Goal: Transaction & Acquisition: Purchase product/service

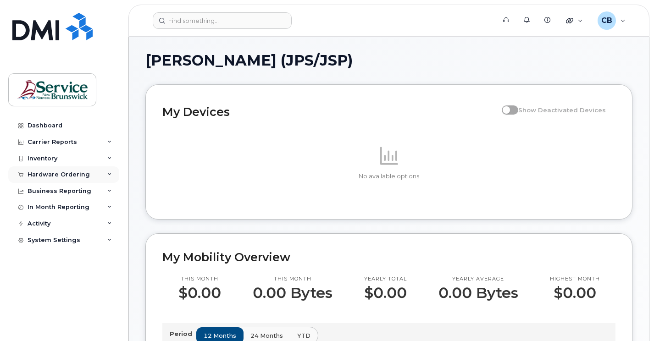
click at [36, 173] on div "Hardware Ordering" at bounding box center [58, 174] width 62 height 7
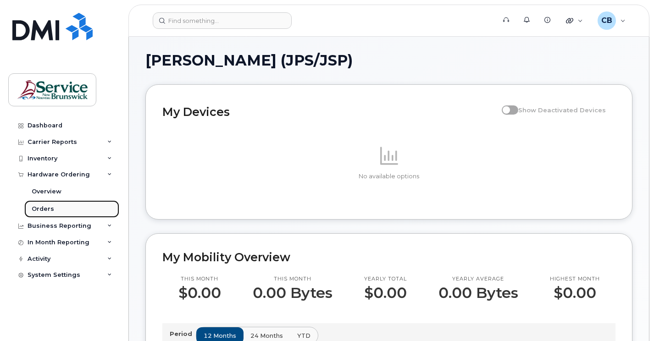
click at [46, 209] on div "Orders" at bounding box center [43, 209] width 22 height 8
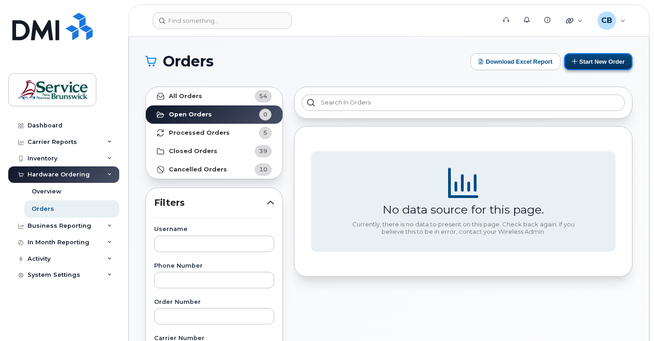
click at [601, 66] on button "Start New Order" at bounding box center [598, 61] width 68 height 17
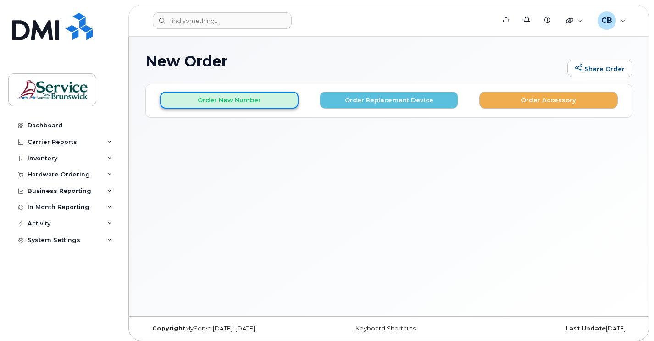
click at [215, 99] on button "Order New Number" at bounding box center [229, 100] width 138 height 17
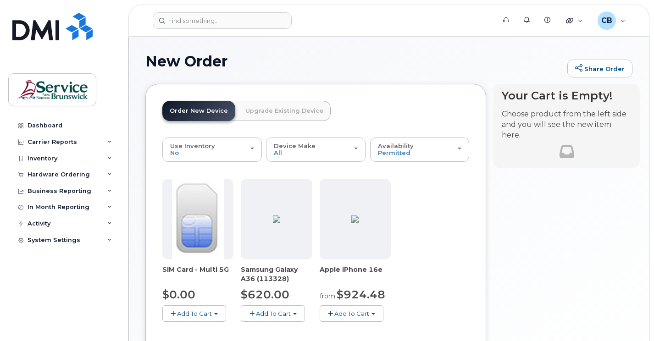
click at [199, 228] on img at bounding box center [198, 219] width 52 height 81
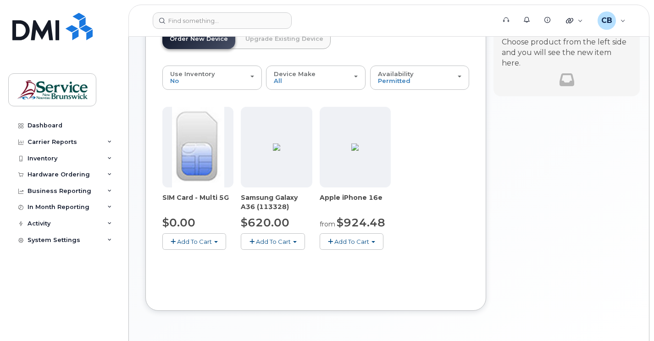
scroll to position [55, 0]
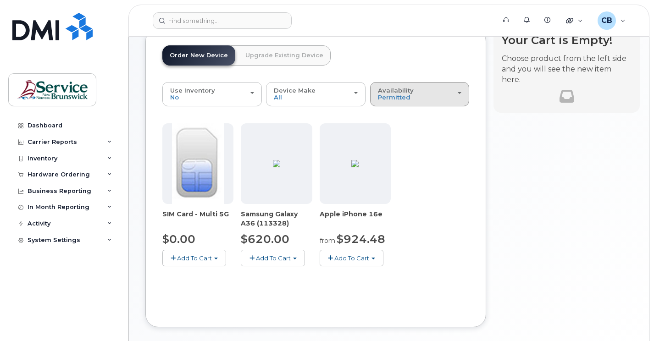
click at [463, 101] on button "Availability Permitted All" at bounding box center [419, 94] width 99 height 24
click at [387, 131] on label "All" at bounding box center [381, 130] width 19 height 11
click at [0, 0] on input "All" at bounding box center [0, 0] width 0 height 0
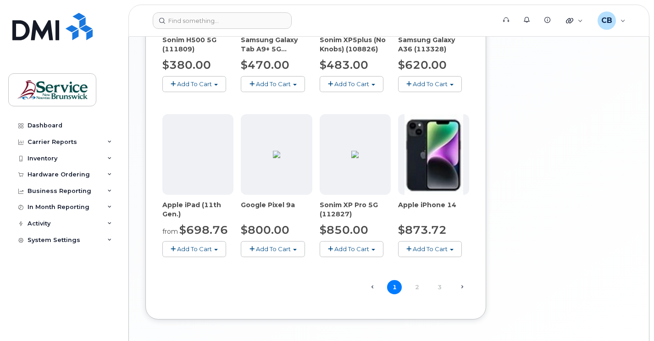
scroll to position [598, 0]
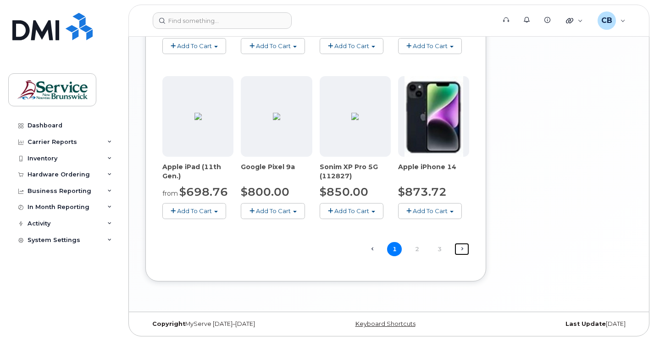
click at [461, 251] on link "Next →" at bounding box center [461, 249] width 15 height 12
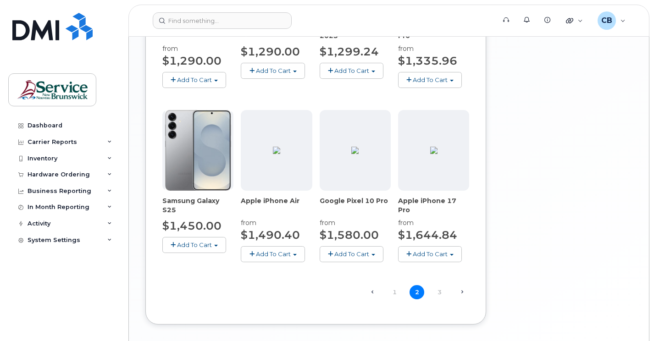
scroll to position [625, 0]
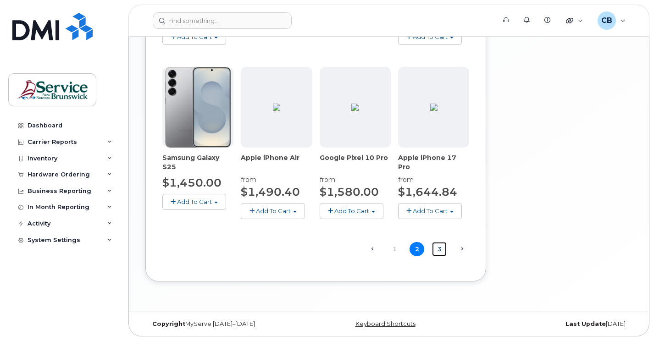
click at [441, 249] on link "3" at bounding box center [439, 249] width 15 height 14
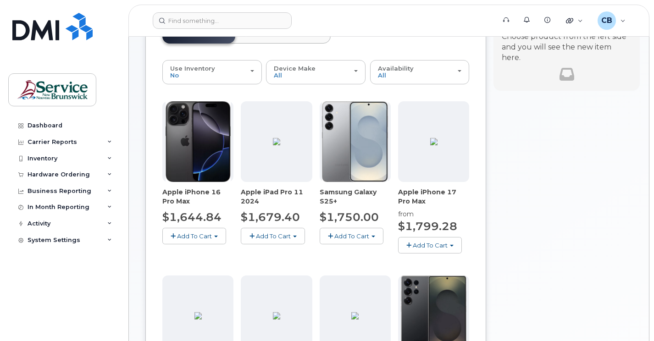
scroll to position [0, 0]
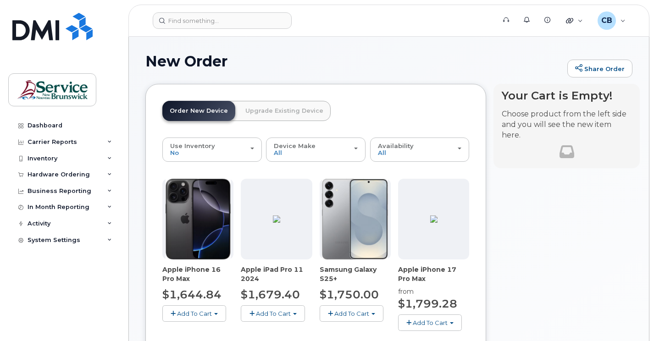
click at [263, 109] on link "Upgrade Existing Device" at bounding box center [284, 111] width 93 height 20
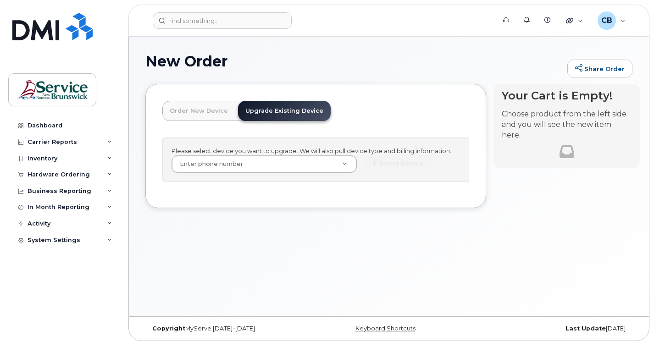
click at [196, 107] on link "Order New Device" at bounding box center [198, 111] width 73 height 20
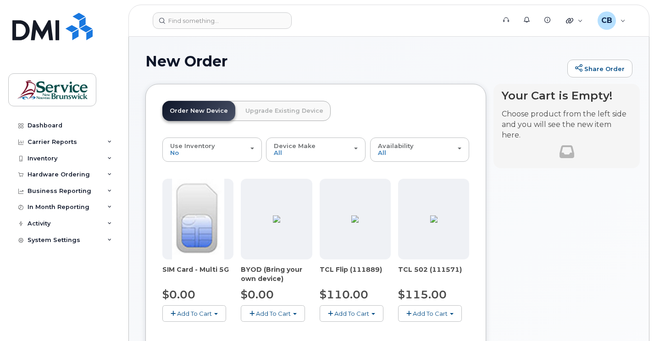
click at [269, 314] on span "Add To Cart" at bounding box center [273, 313] width 35 height 7
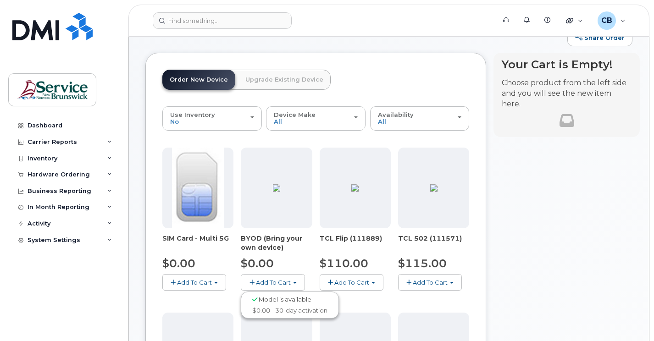
scroll to position [46, 0]
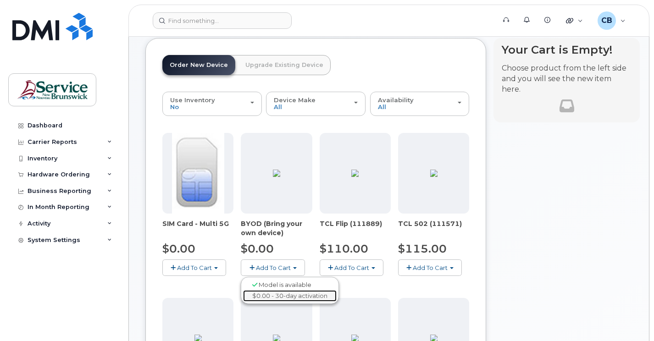
click at [270, 296] on link "$0.00 - 30-day activation" at bounding box center [289, 295] width 93 height 11
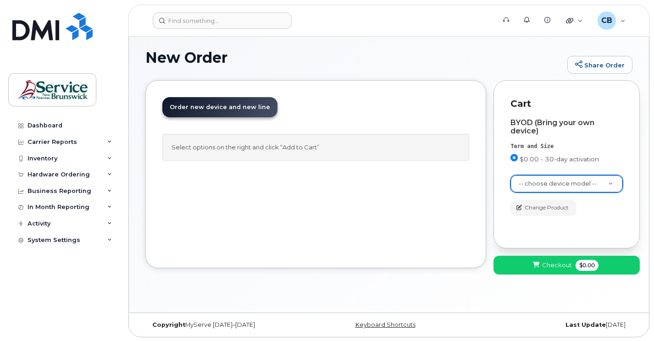
scroll to position [5, 0]
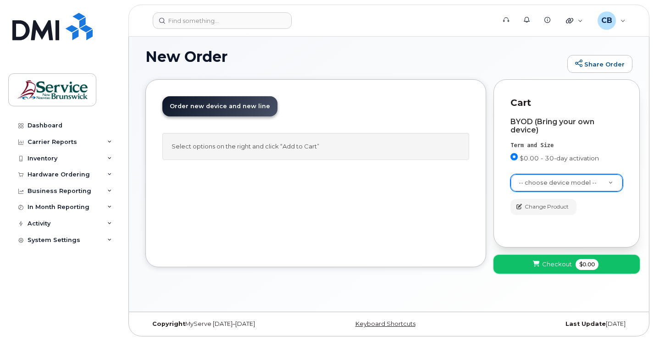
click at [571, 270] on button "Checkout $0.00" at bounding box center [566, 264] width 146 height 19
click at [622, 222] on div "BYOD (Bring your own device) Term and Size $0.00 - 30-day activation Color -- c…" at bounding box center [566, 170] width 112 height 121
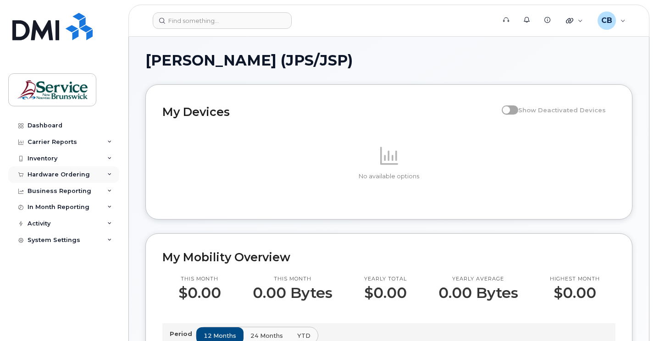
click at [43, 173] on div "Hardware Ordering" at bounding box center [58, 174] width 62 height 7
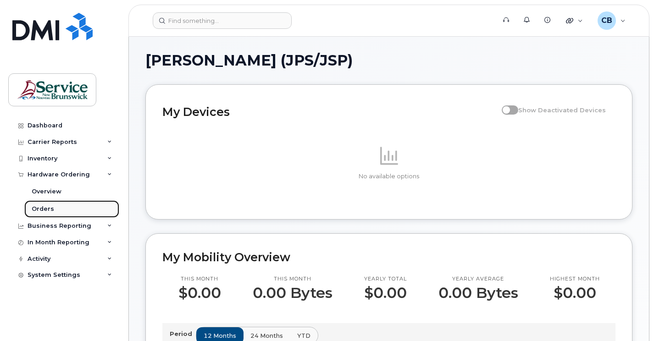
click at [46, 209] on div "Orders" at bounding box center [43, 209] width 22 height 8
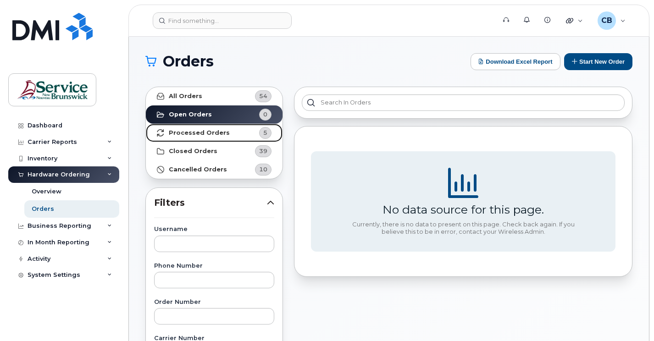
click at [204, 132] on strong "Processed Orders" at bounding box center [199, 132] width 61 height 7
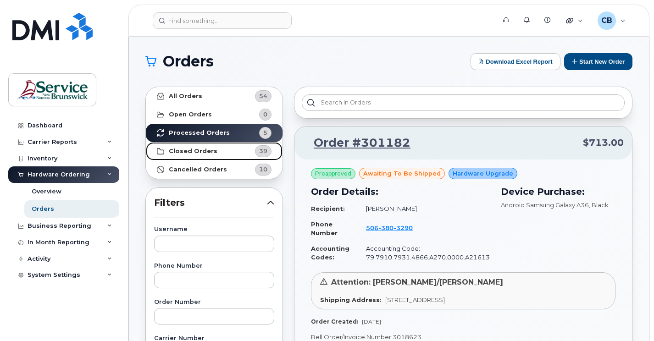
click at [258, 150] on div "39" at bounding box center [263, 151] width 16 height 12
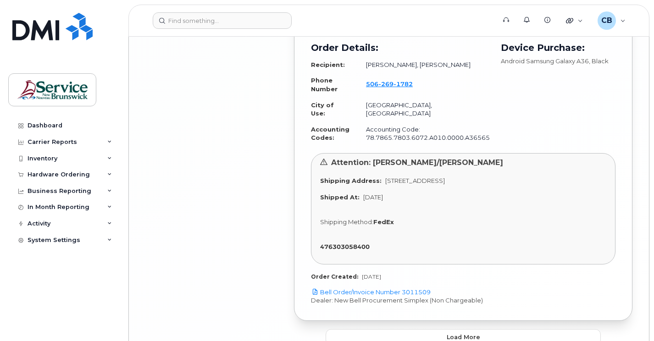
scroll to position [2510, 0]
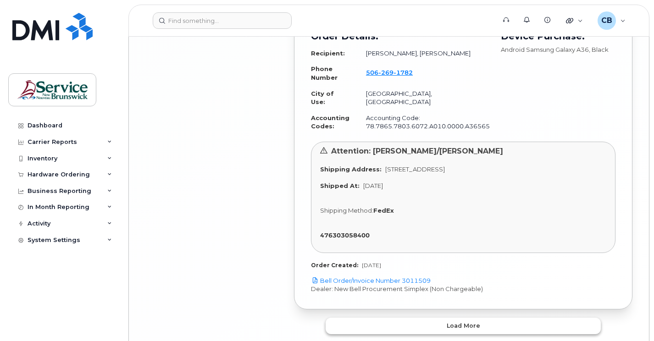
click at [469, 321] on span "Load more" at bounding box center [462, 325] width 33 height 9
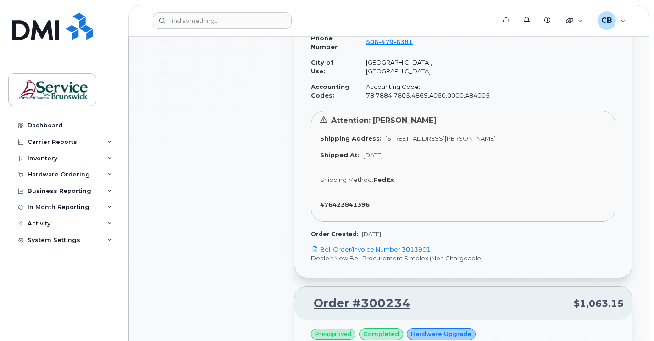
scroll to position [0, 0]
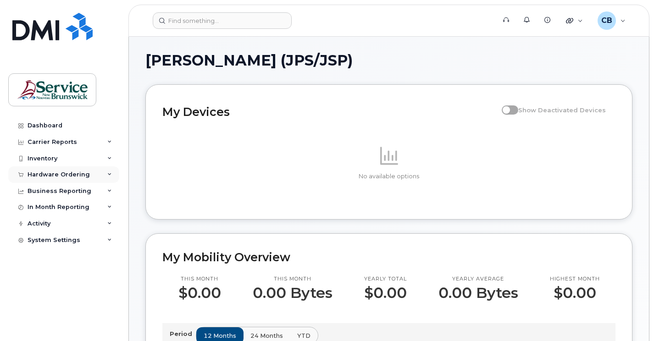
click at [30, 178] on div "Hardware Ordering" at bounding box center [58, 174] width 62 height 7
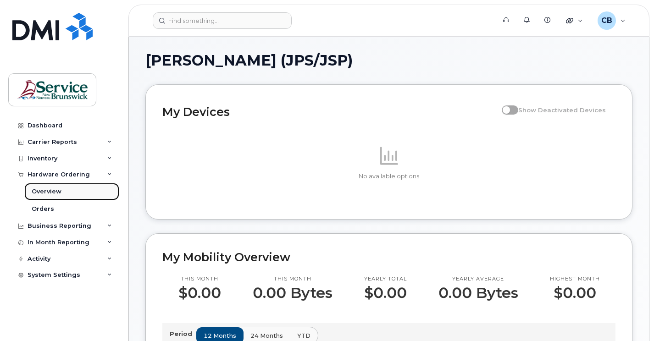
click at [49, 192] on div "Overview" at bounding box center [47, 191] width 30 height 8
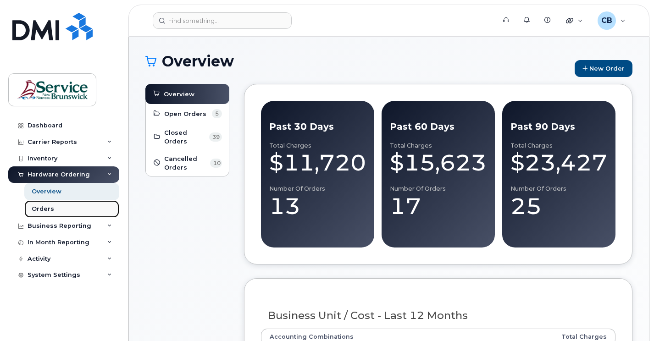
click at [49, 209] on div "Orders" at bounding box center [43, 209] width 22 height 8
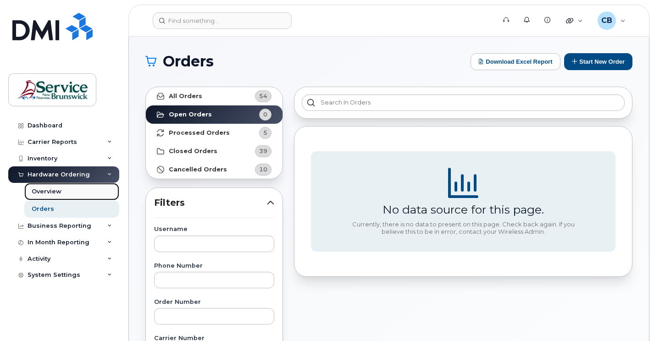
click at [51, 188] on div "Overview" at bounding box center [47, 191] width 30 height 8
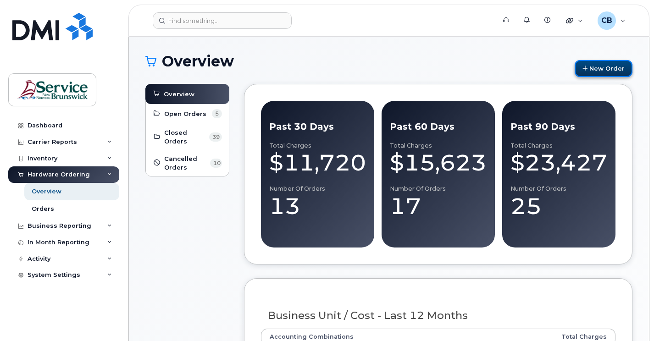
click at [612, 66] on link "New Order" at bounding box center [603, 68] width 58 height 17
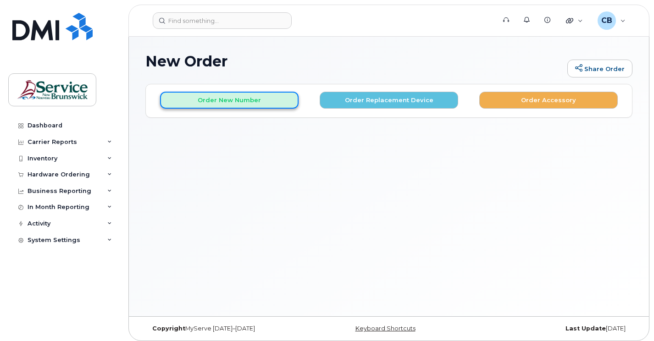
click at [241, 105] on button "Order New Number" at bounding box center [229, 100] width 138 height 17
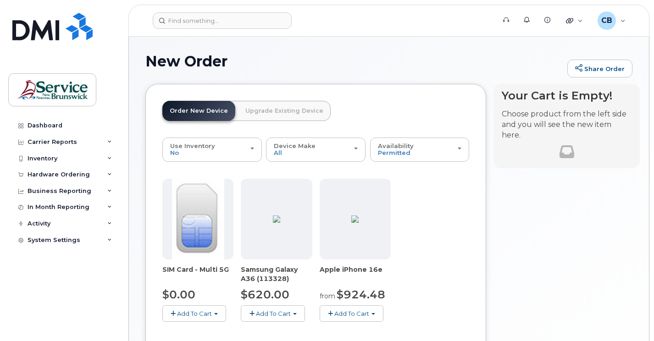
click at [199, 228] on img at bounding box center [198, 219] width 52 height 81
click at [195, 317] on button "Add To Cart" at bounding box center [194, 313] width 64 height 16
click at [199, 332] on link "$0.00 - New Activation" at bounding box center [208, 330] width 87 height 11
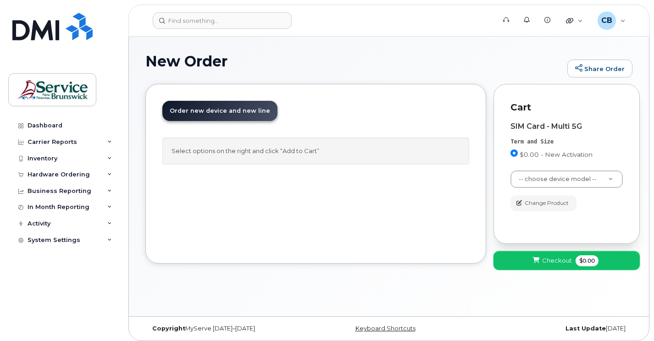
click at [548, 258] on span "Checkout" at bounding box center [557, 260] width 30 height 9
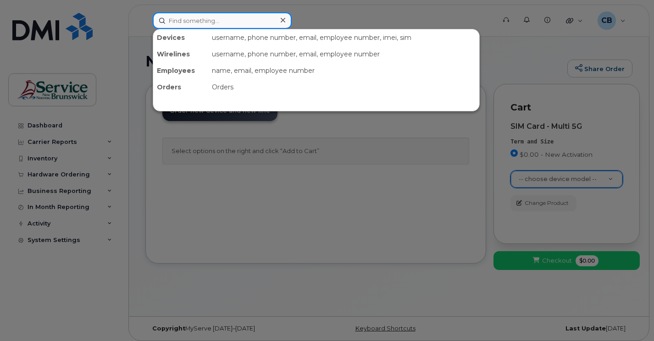
click at [181, 19] on input at bounding box center [222, 20] width 139 height 16
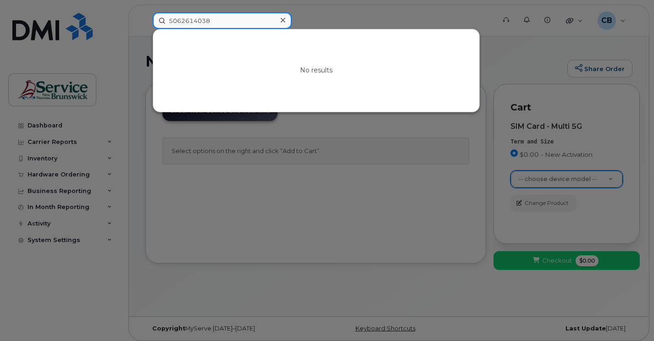
drag, startPoint x: 233, startPoint y: 22, endPoint x: 148, endPoint y: 22, distance: 84.8
click at [148, 22] on div "5062614038 No results" at bounding box center [320, 20] width 351 height 16
type input "5062614038"
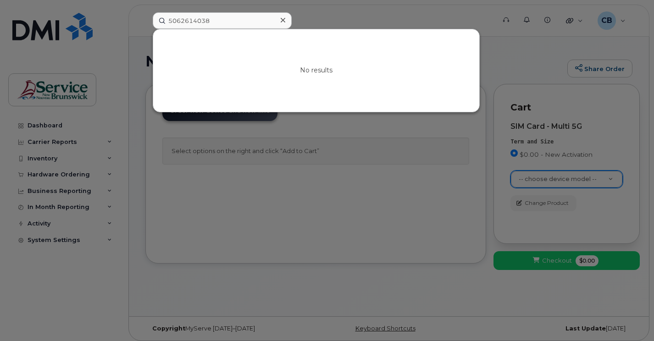
click at [456, 17] on div at bounding box center [327, 170] width 654 height 341
